Goal: Information Seeking & Learning: Learn about a topic

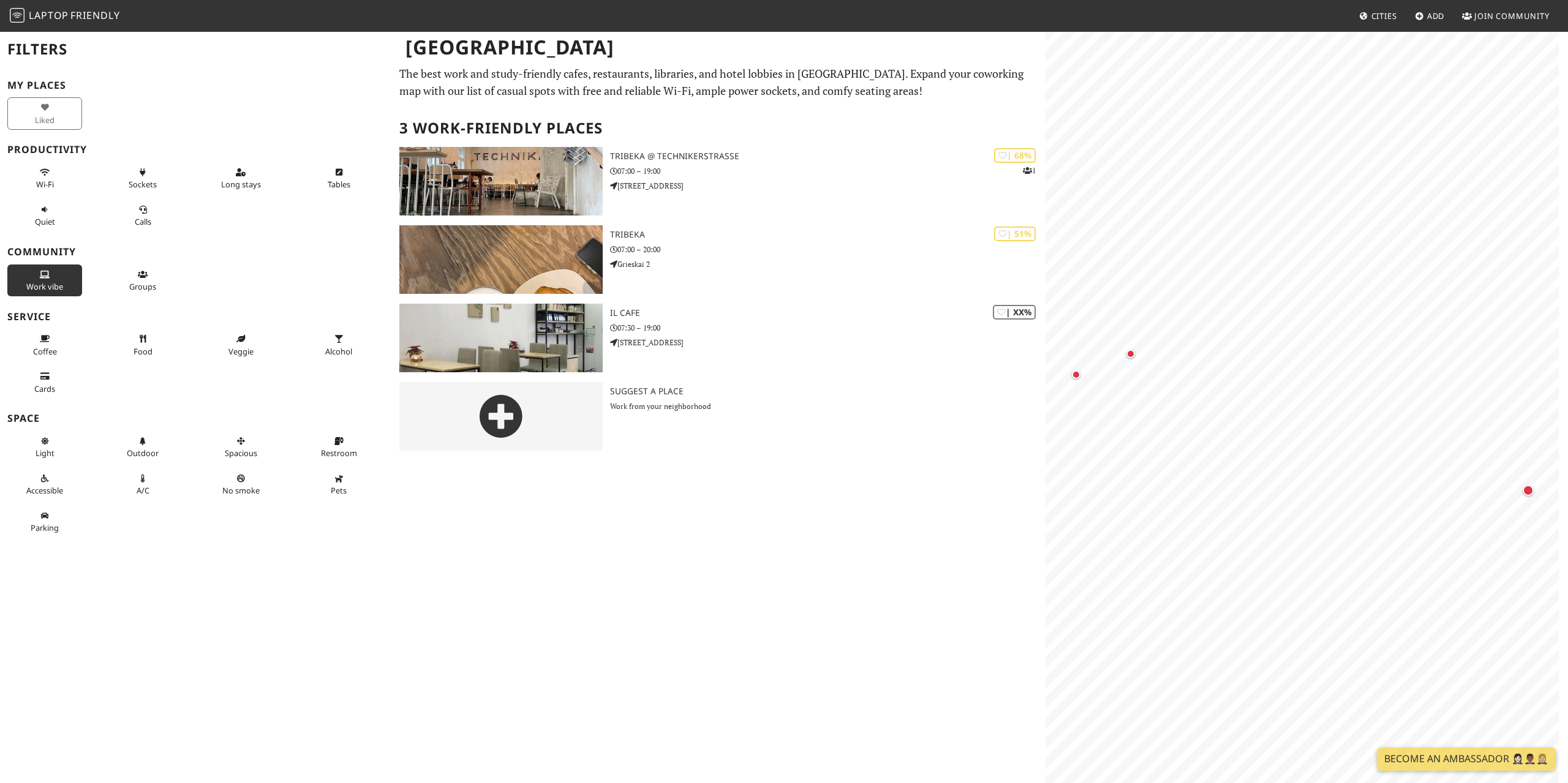
click at [63, 283] on button "Work vibe" at bounding box center [45, 281] width 75 height 33
click at [73, 285] on button "Work vibe" at bounding box center [45, 281] width 75 height 33
click at [65, 185] on button "Wi-Fi" at bounding box center [45, 178] width 75 height 33
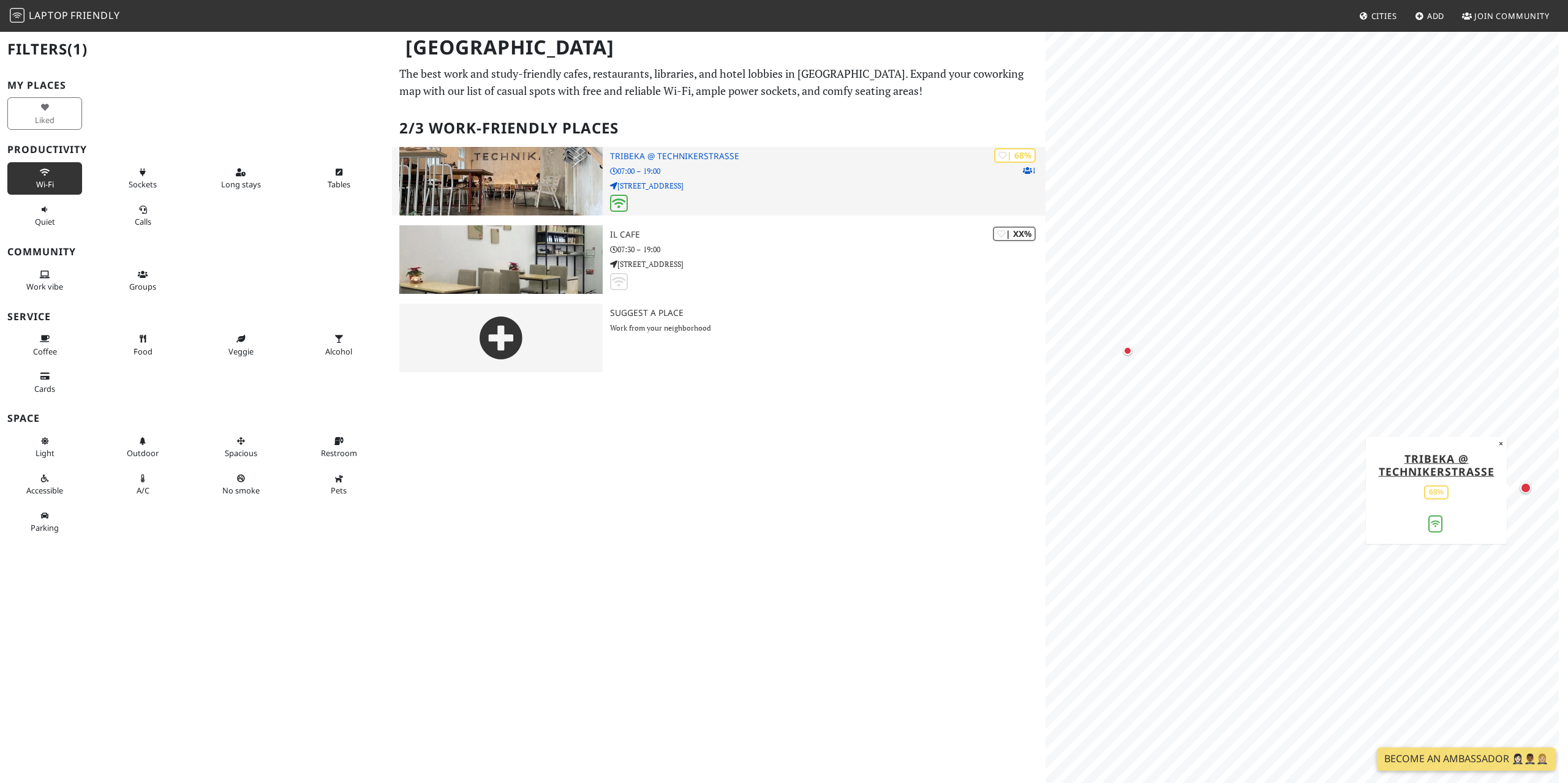
click at [526, 183] on img at bounding box center [501, 181] width 204 height 69
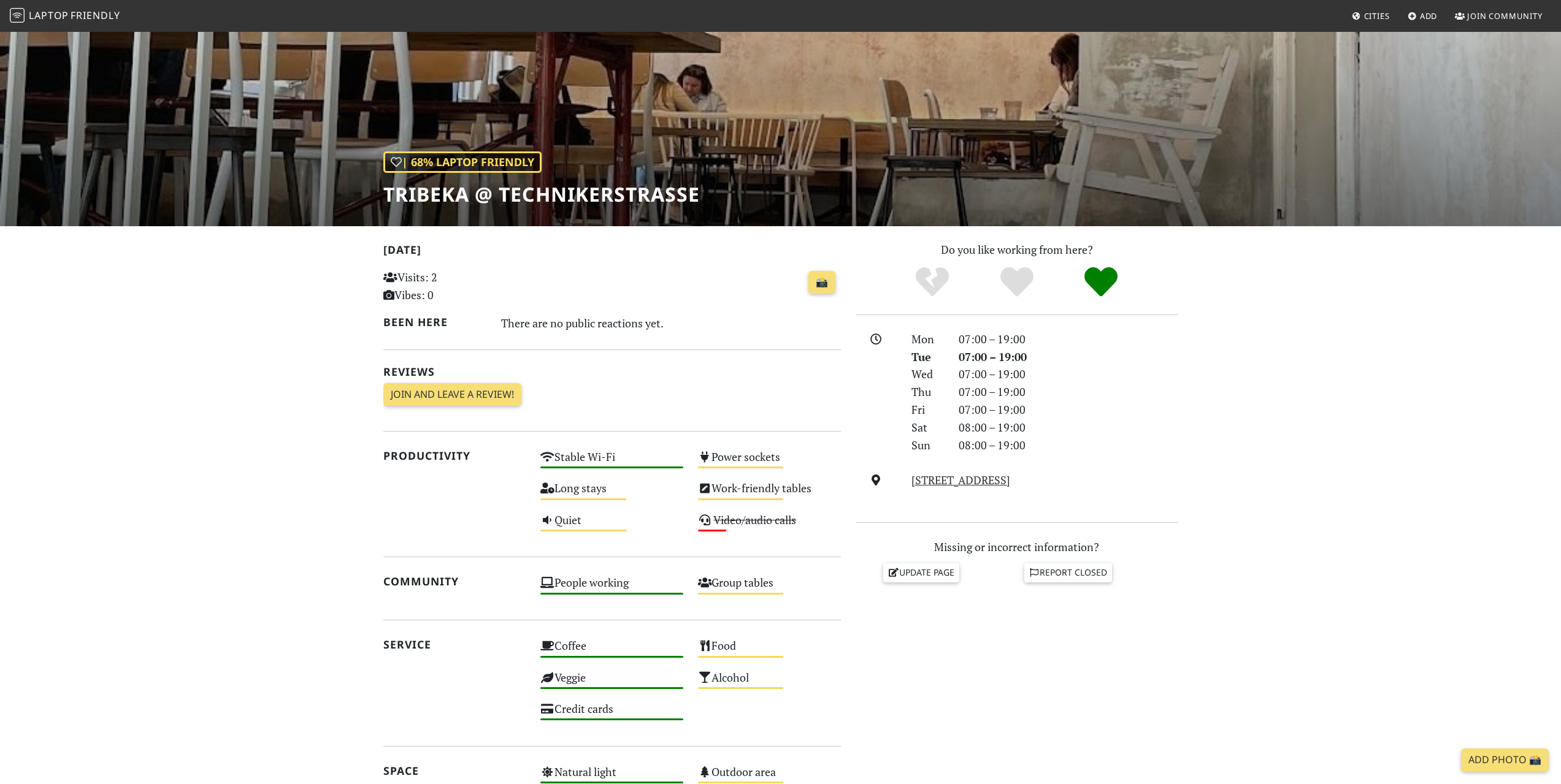
scroll to position [61, 0]
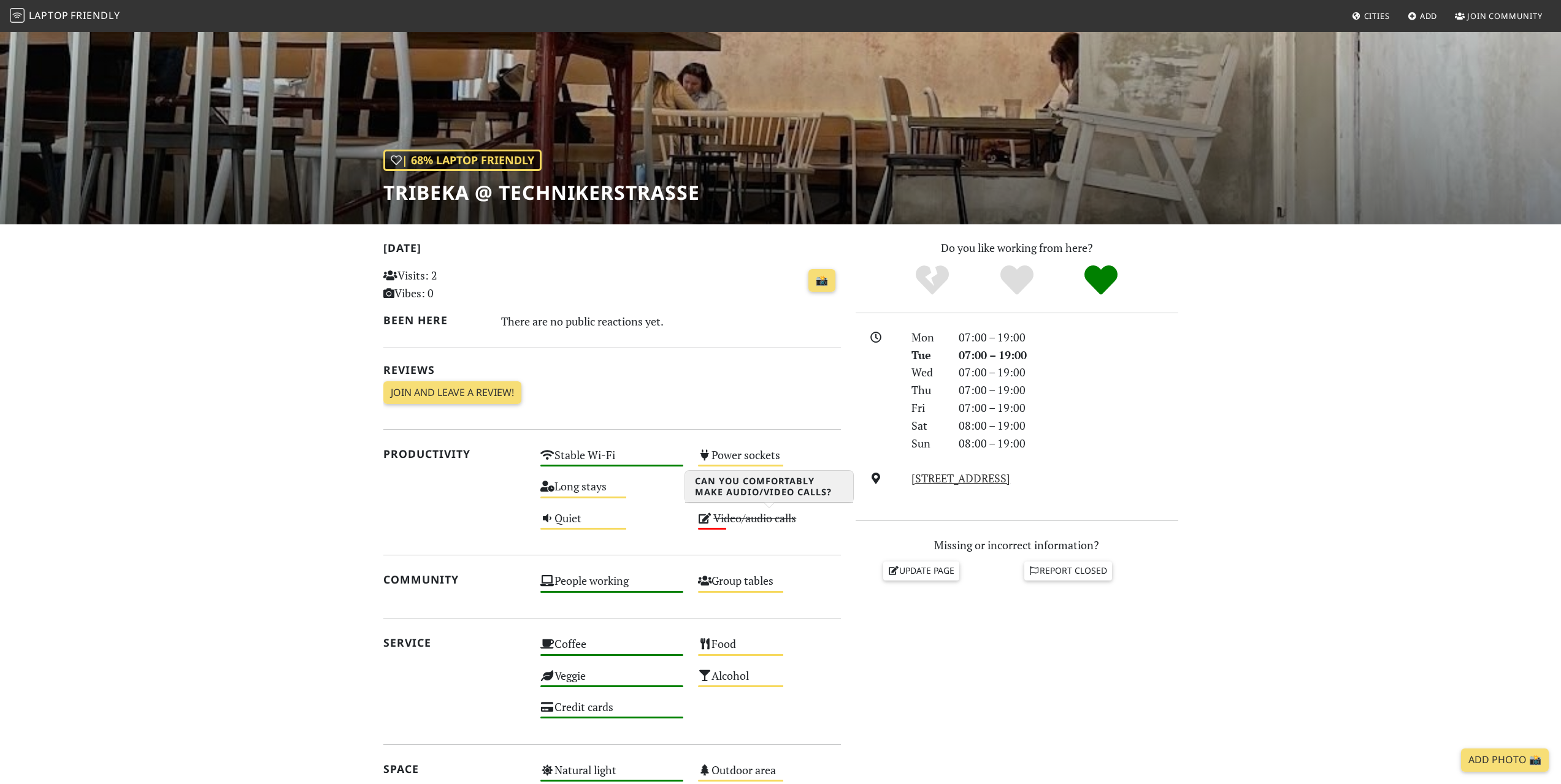
click at [726, 520] on s "Video/audio calls" at bounding box center [755, 518] width 83 height 15
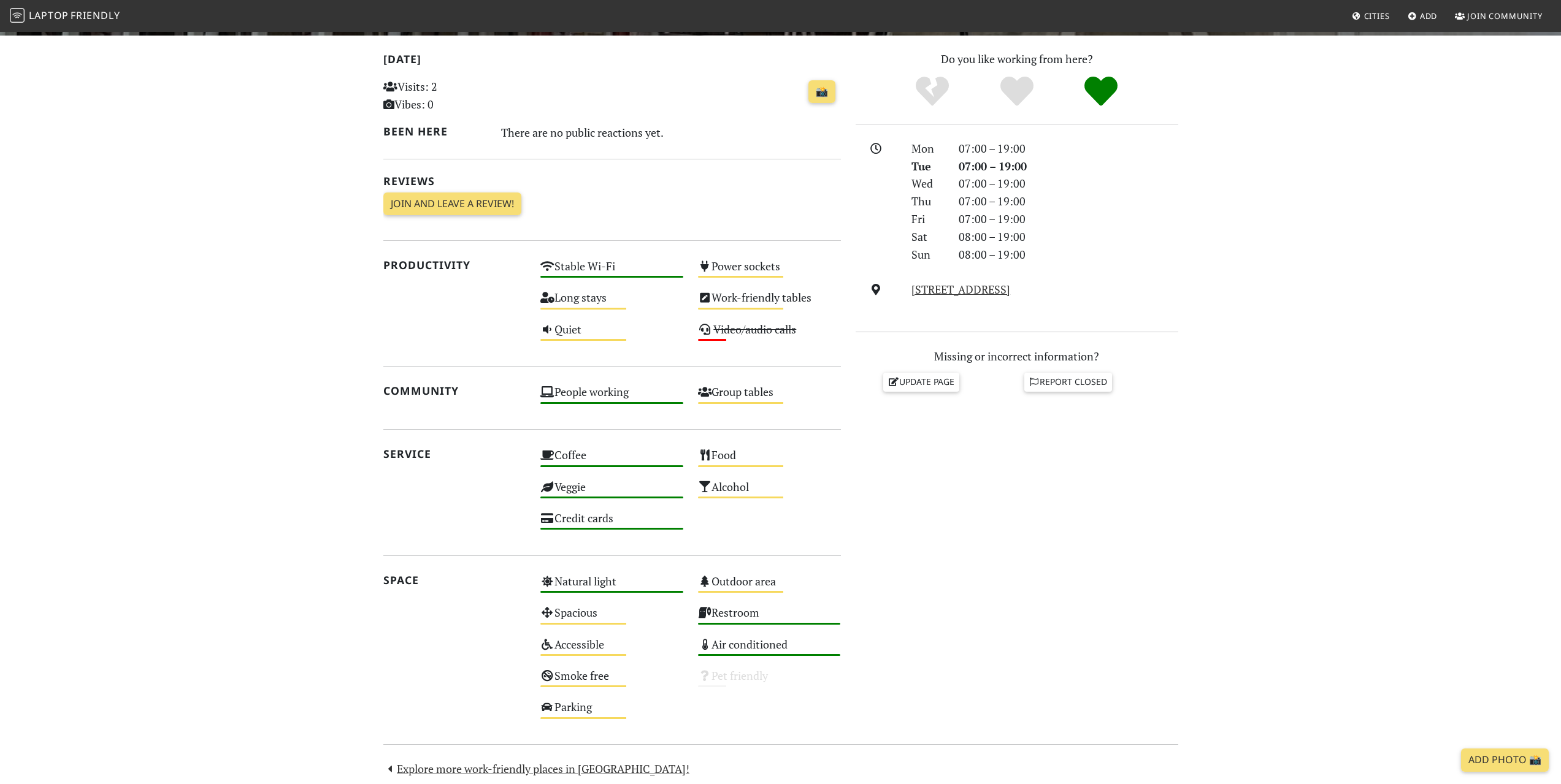
scroll to position [374, 0]
